Goal: Information Seeking & Learning: Learn about a topic

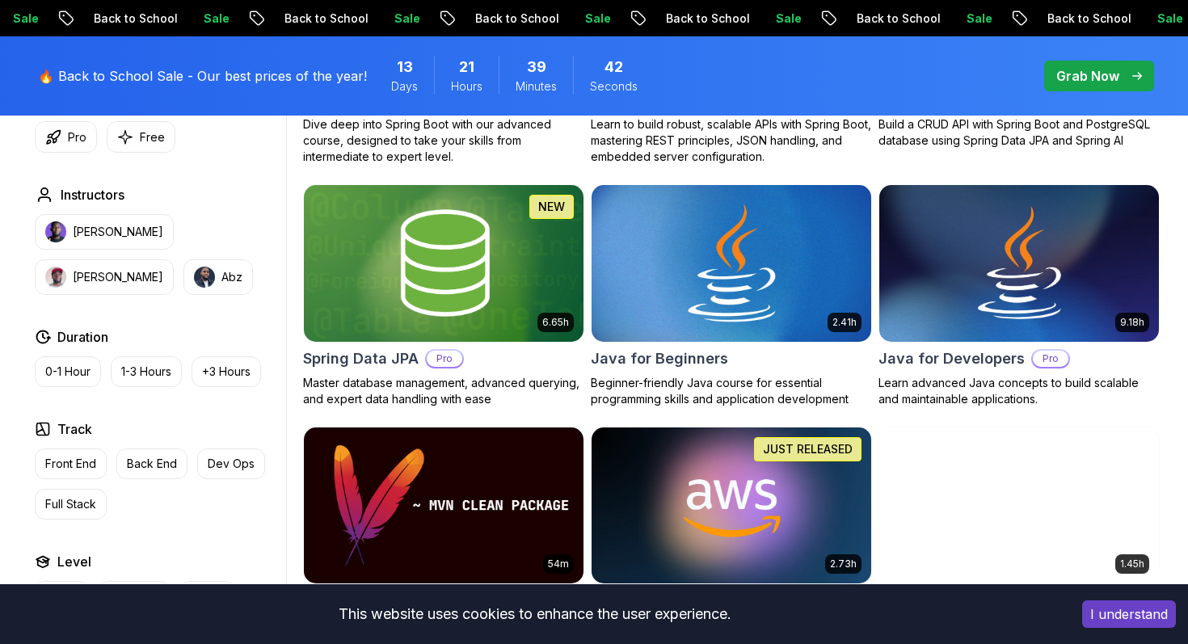
scroll to position [673, 0]
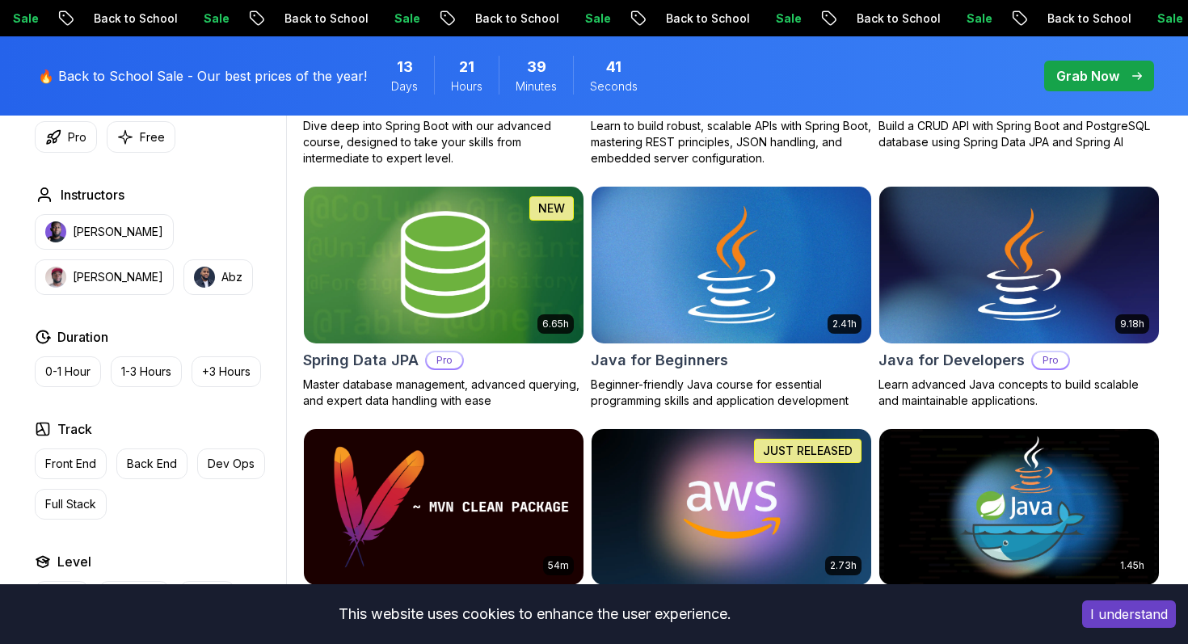
click at [689, 323] on img at bounding box center [730, 265] width 293 height 164
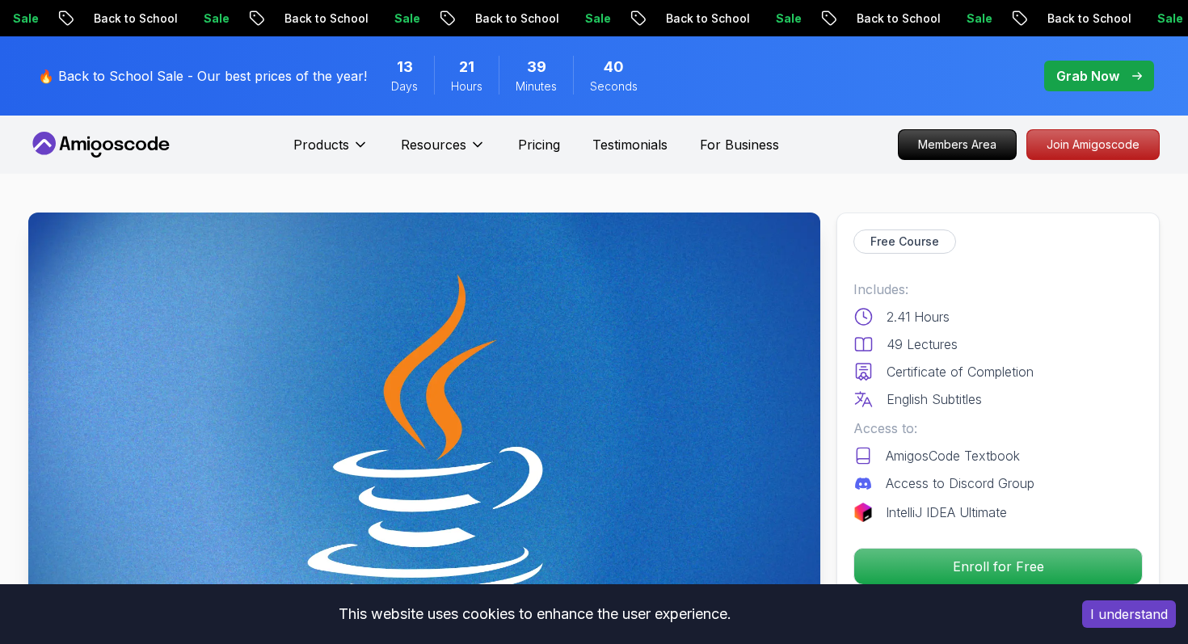
scroll to position [32, 0]
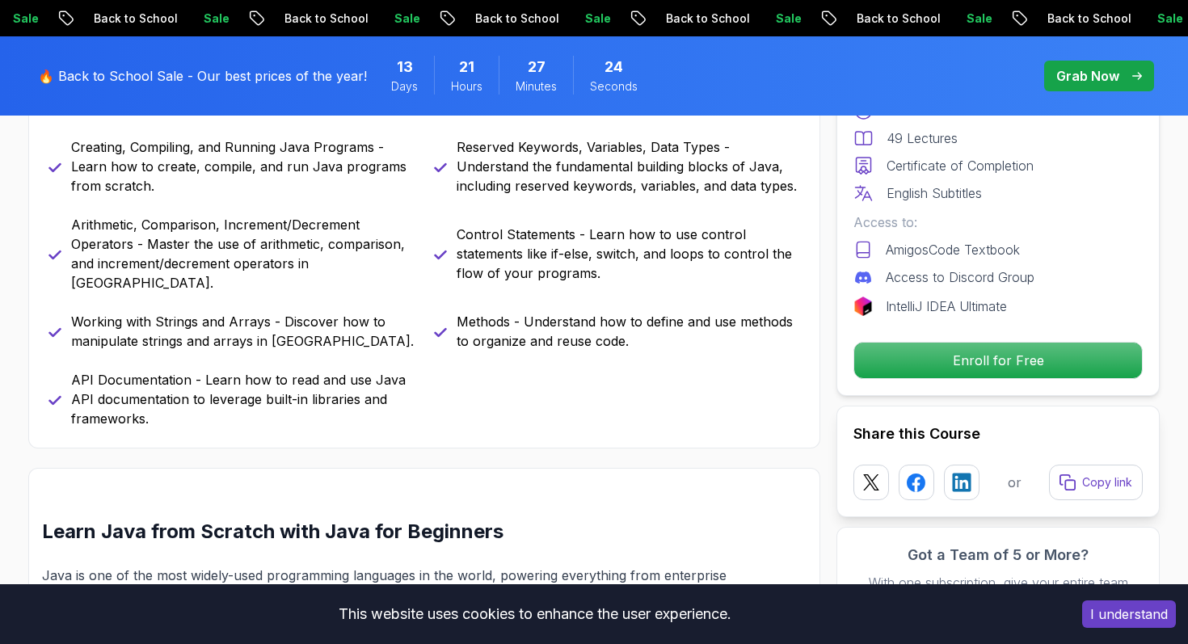
scroll to position [960, 0]
click at [1056, 84] on span "pre-order" at bounding box center [1099, 76] width 110 height 31
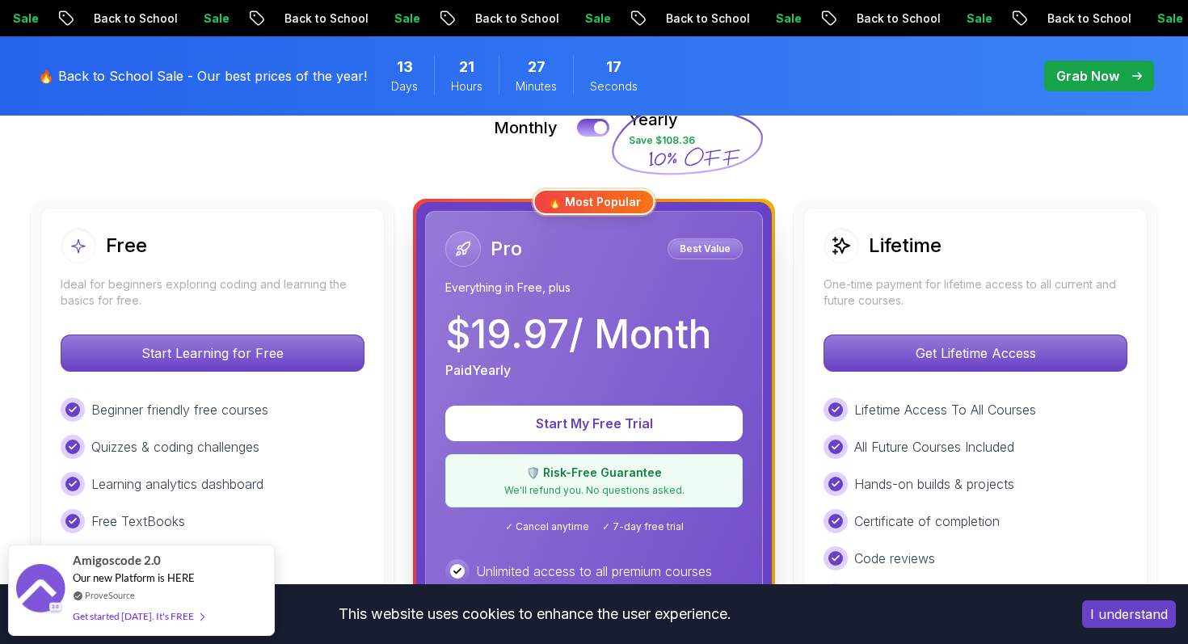
scroll to position [395, 0]
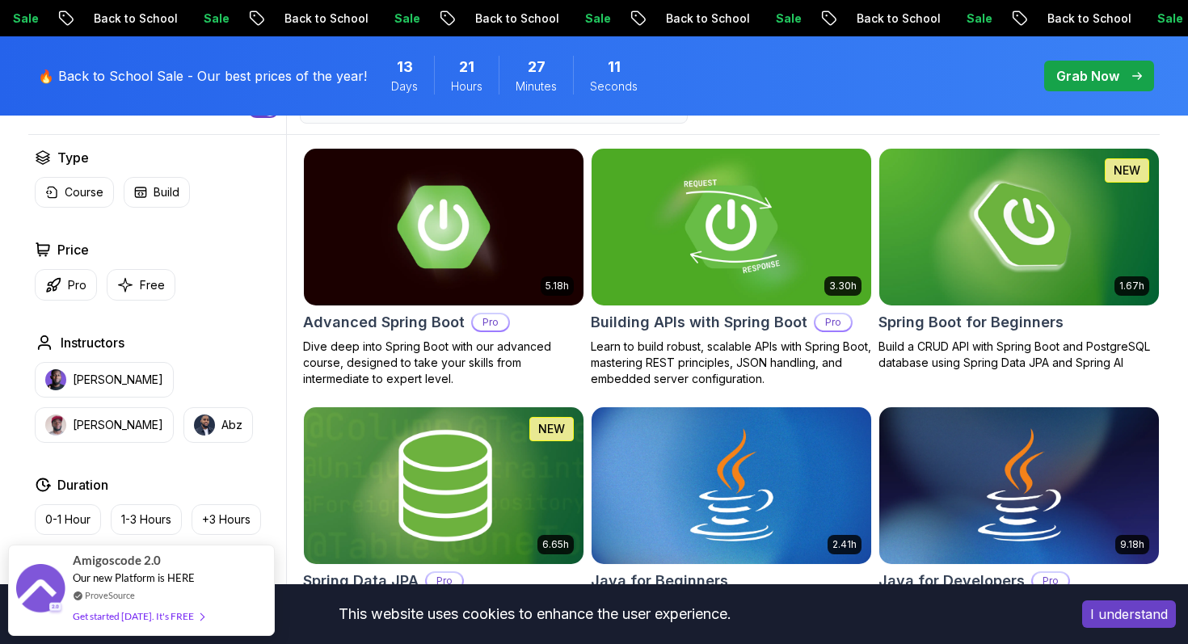
scroll to position [436, 0]
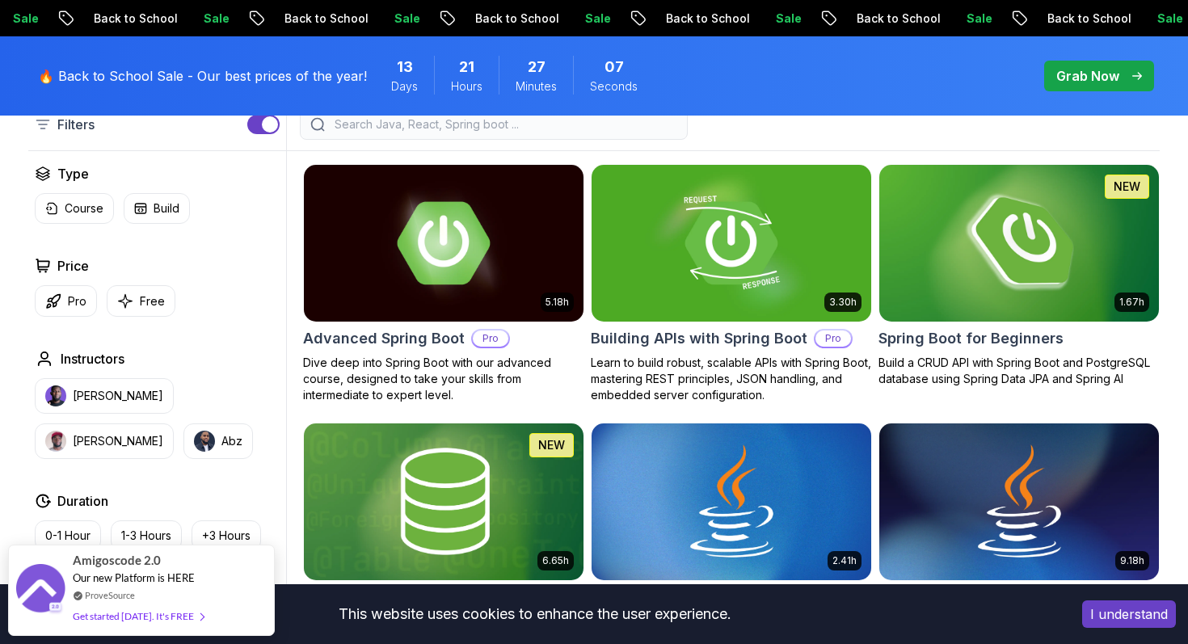
click at [980, 289] on img at bounding box center [1018, 243] width 293 height 164
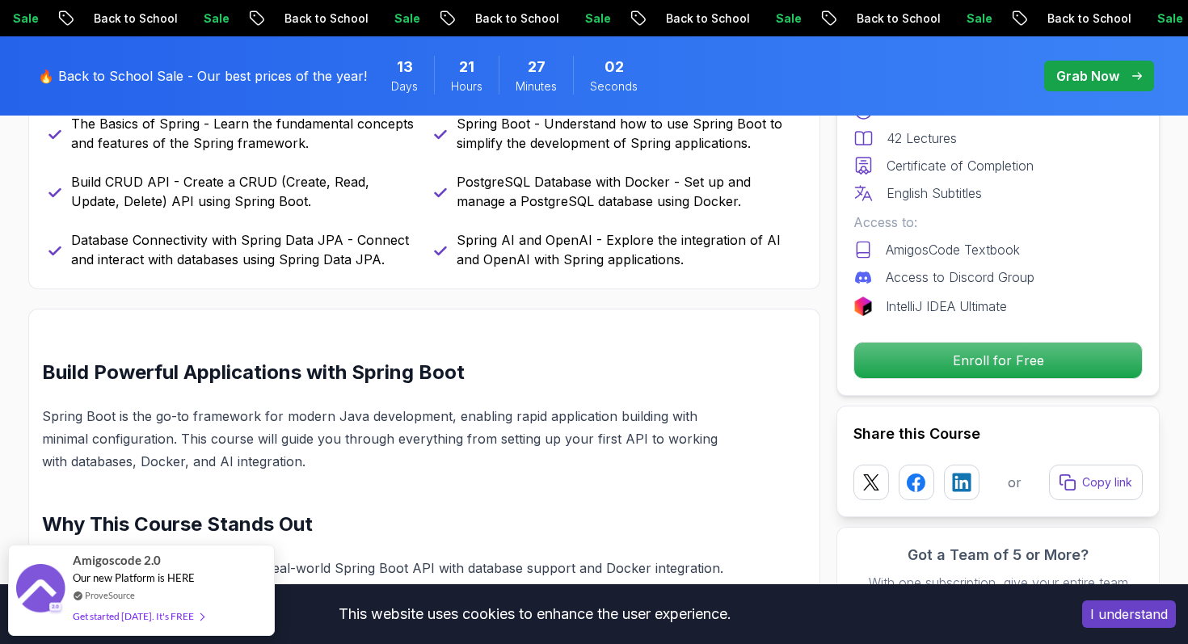
scroll to position [830, 0]
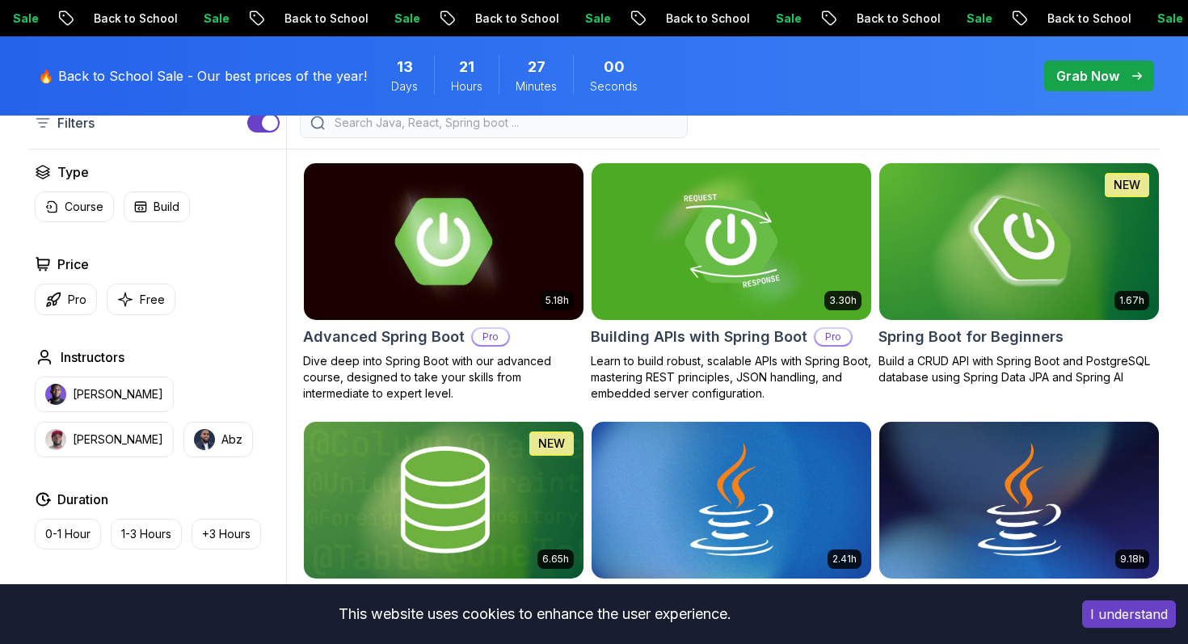
scroll to position [436, 0]
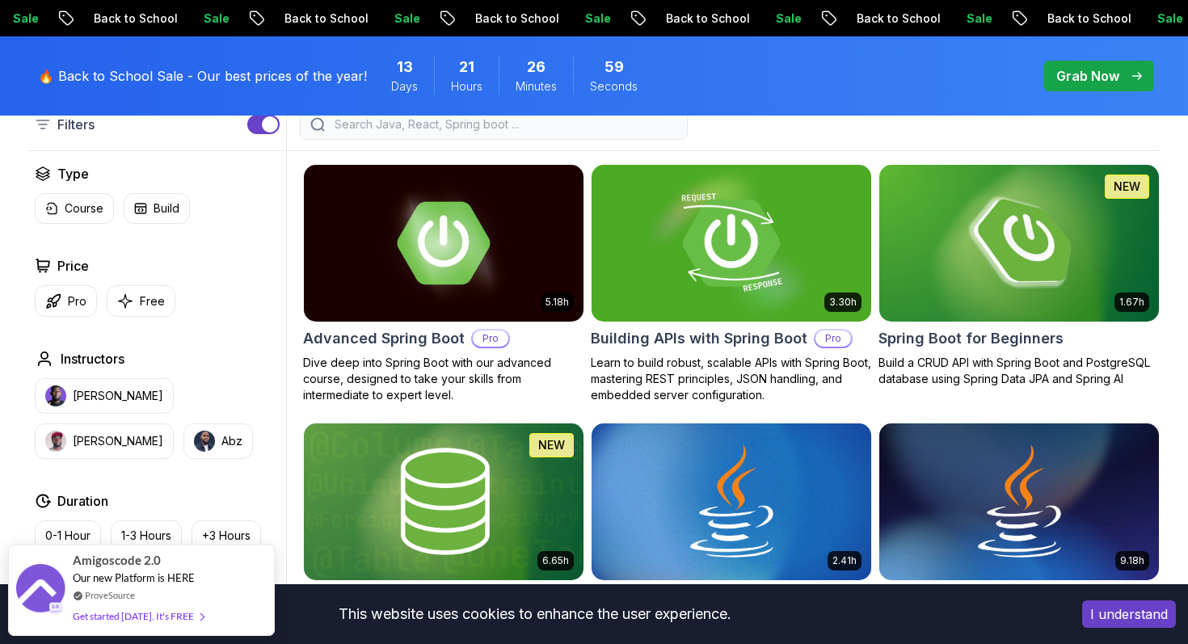
click at [718, 302] on img at bounding box center [730, 243] width 293 height 164
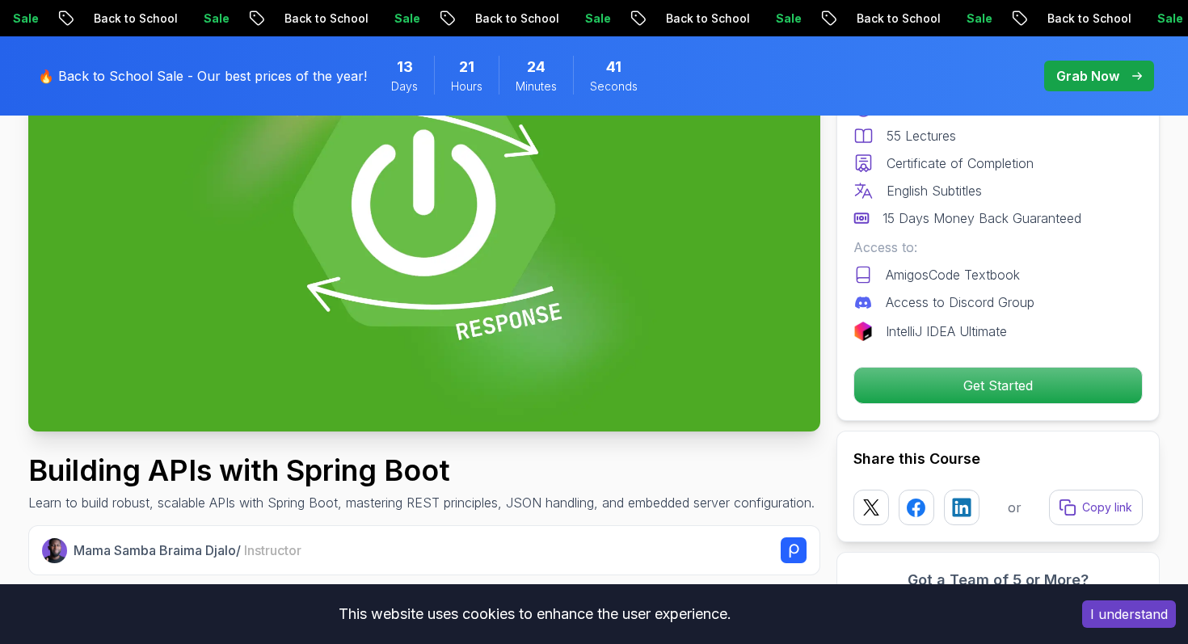
scroll to position [224, 0]
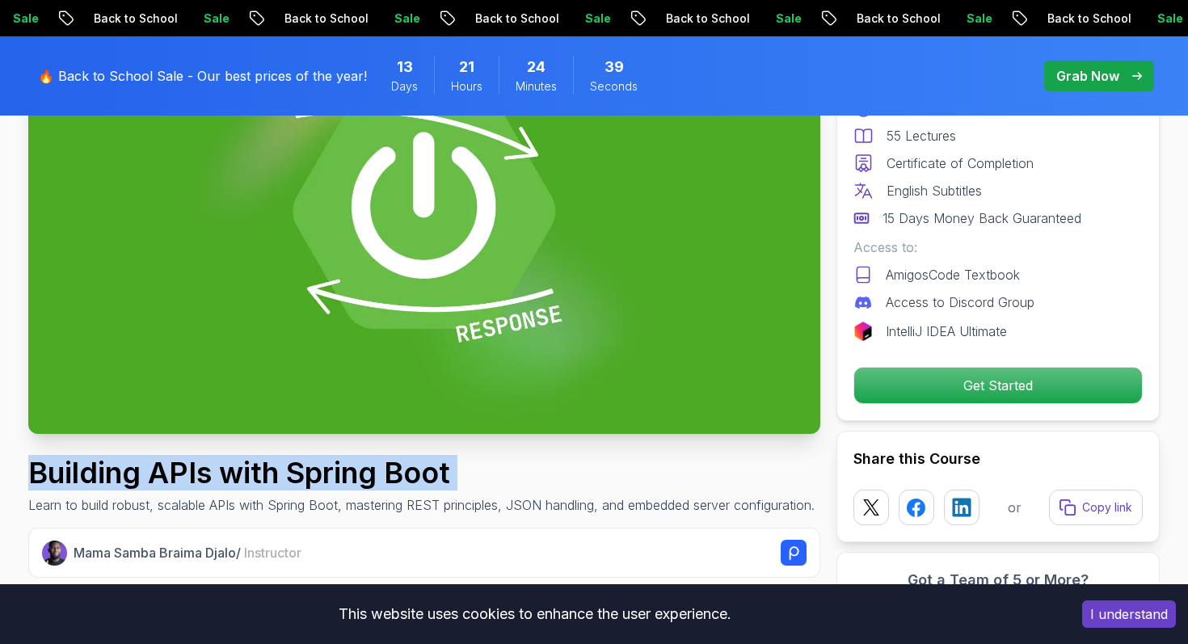
drag, startPoint x: 33, startPoint y: 478, endPoint x: 491, endPoint y: 493, distance: 457.8
